Goal: Information Seeking & Learning: Learn about a topic

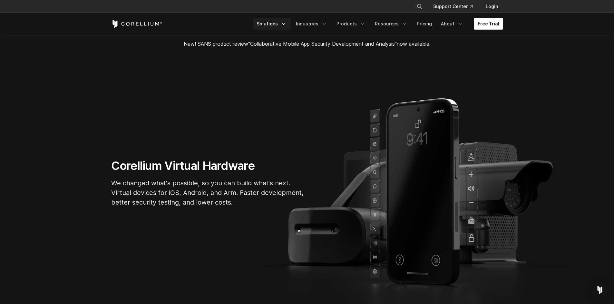
click at [287, 24] on icon "Navigation Menu" at bounding box center [283, 24] width 6 height 6
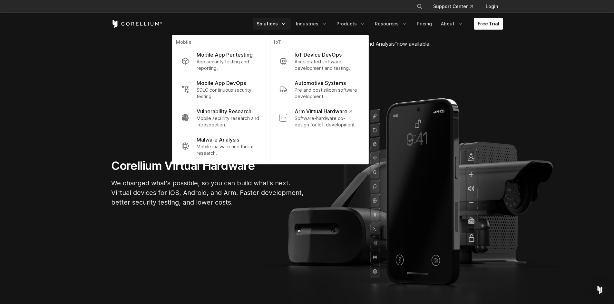
click at [287, 24] on icon "Navigation Menu" at bounding box center [283, 24] width 6 height 6
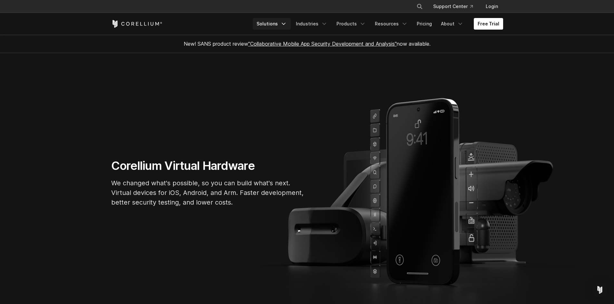
click at [287, 24] on icon "Navigation Menu" at bounding box center [283, 24] width 6 height 6
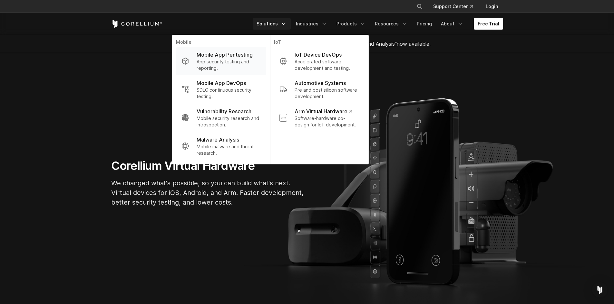
click at [252, 55] on p "Mobile App Pentesting" at bounding box center [224, 55] width 56 height 8
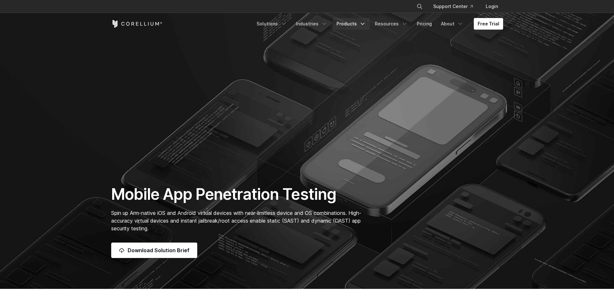
click at [359, 26] on link "Products" at bounding box center [350, 24] width 37 height 12
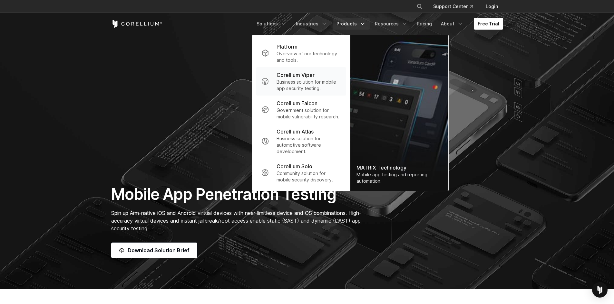
click at [314, 78] on p "Corellium Viper" at bounding box center [295, 75] width 38 height 8
